Goal: Information Seeking & Learning: Learn about a topic

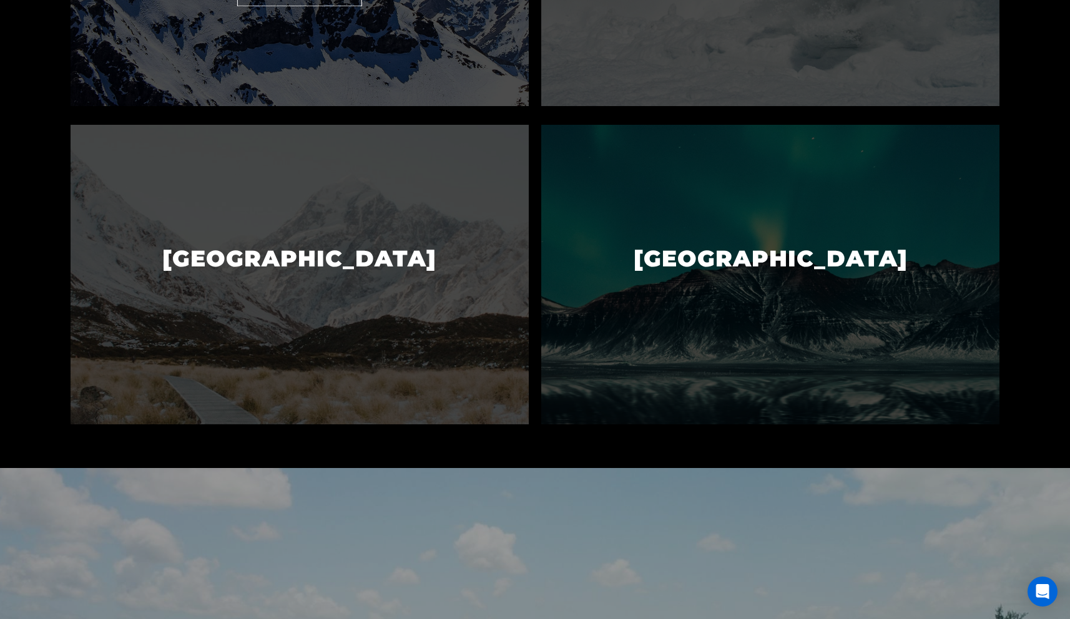
scroll to position [1068, 0]
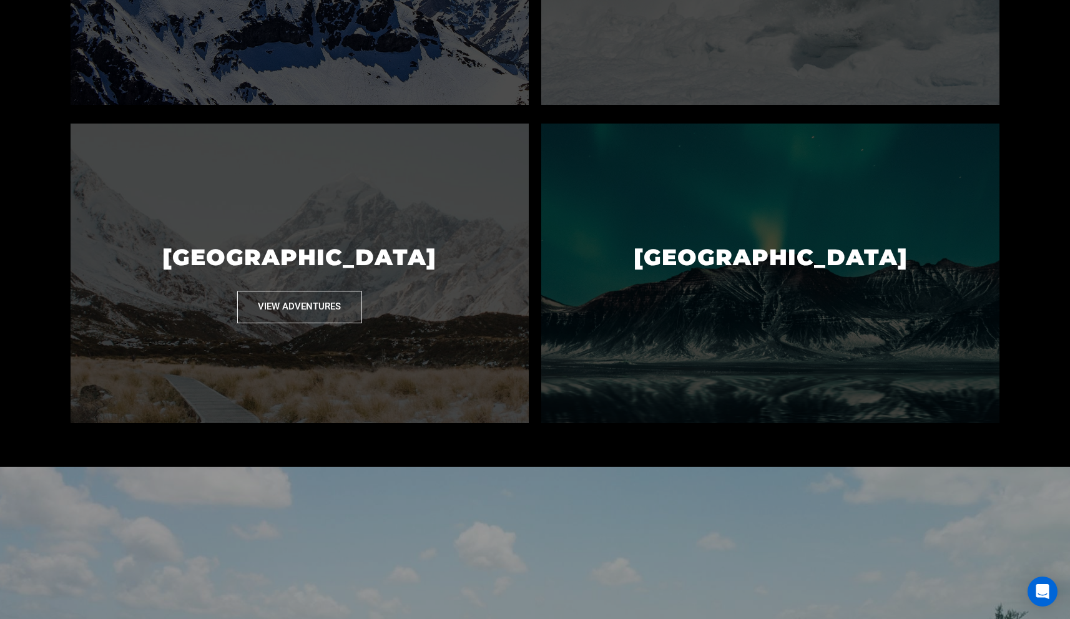
click at [468, 323] on img at bounding box center [300, 274] width 458 height 300
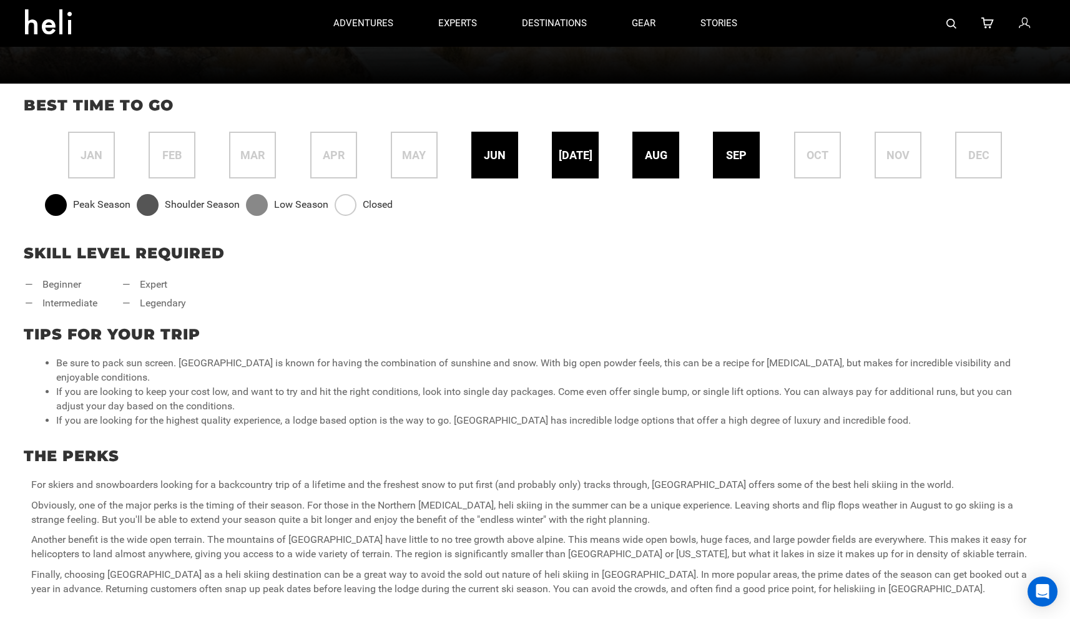
scroll to position [413, 0]
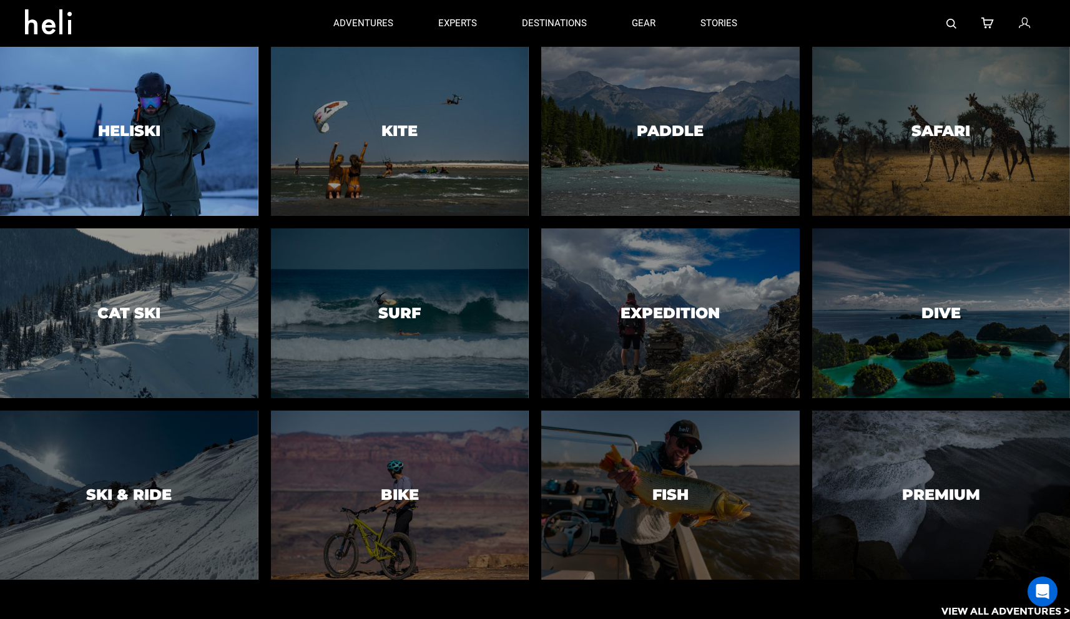
click at [119, 134] on h3 "Heliski" at bounding box center [129, 131] width 62 height 16
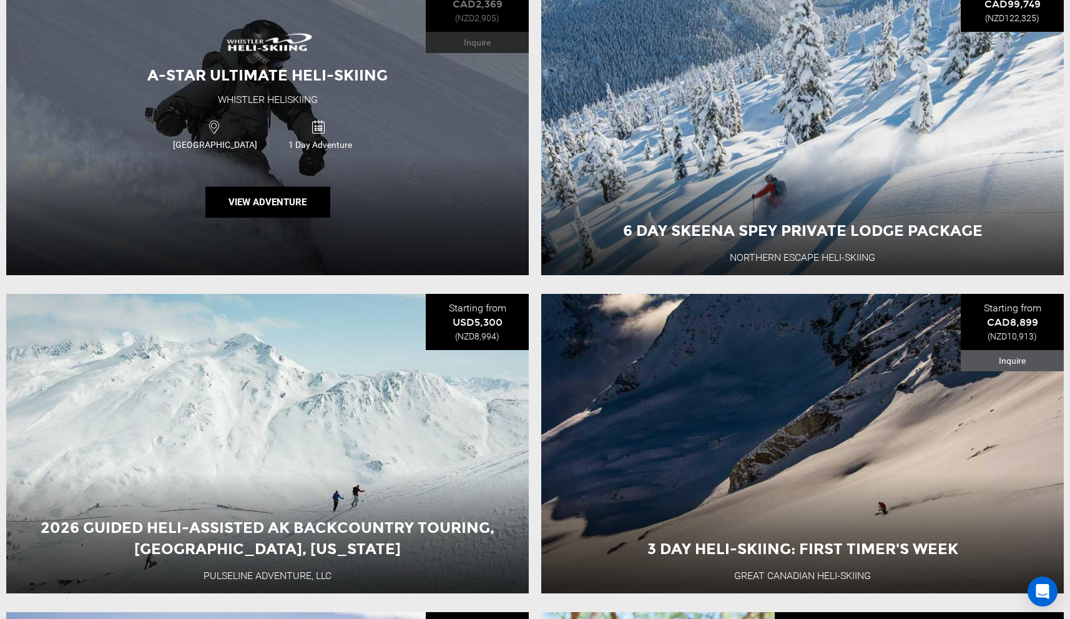
scroll to position [978, 0]
